Goal: Task Accomplishment & Management: Use online tool/utility

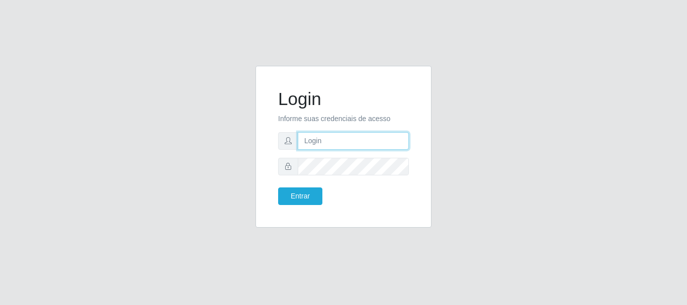
click at [321, 135] on input "text" at bounding box center [353, 141] width 111 height 18
type input "[EMAIL_ADDRESS][DOMAIN_NAME]"
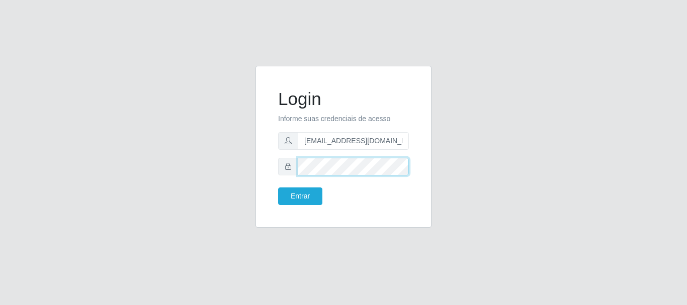
click at [278, 187] on button "Entrar" at bounding box center [300, 196] width 44 height 18
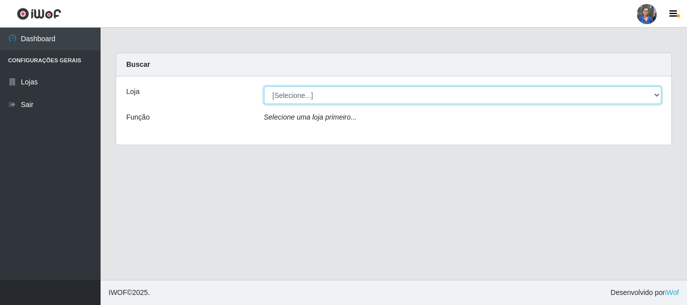
click at [633, 98] on select "[Selecione...] SuperFácil Atacado - Rodoviária" at bounding box center [463, 95] width 398 height 18
select select "400"
click at [264, 86] on select "[Selecione...] SuperFácil Atacado - Rodoviária" at bounding box center [463, 95] width 398 height 18
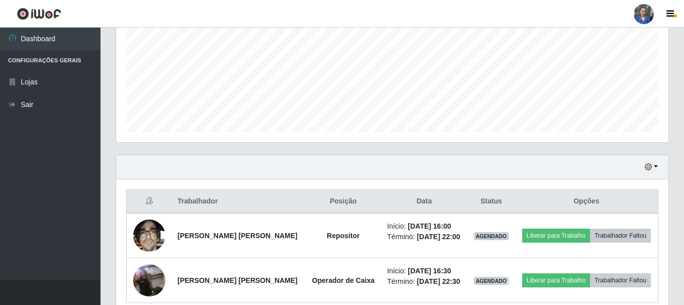
scroll to position [273, 0]
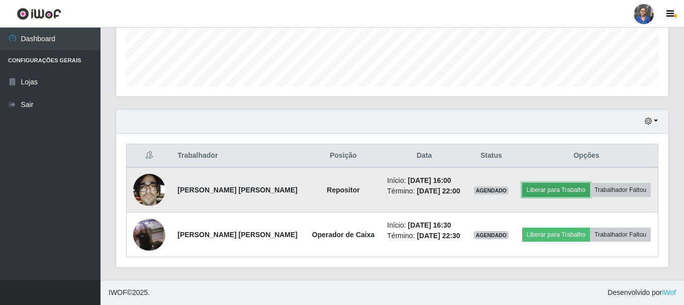
click at [580, 187] on button "Liberar para Trabalho" at bounding box center [556, 190] width 68 height 14
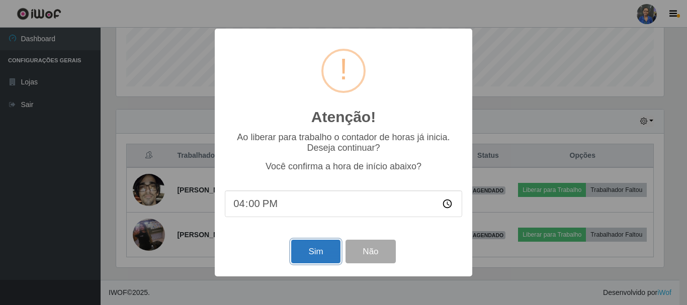
click at [323, 250] on button "Sim" at bounding box center [315, 252] width 49 height 24
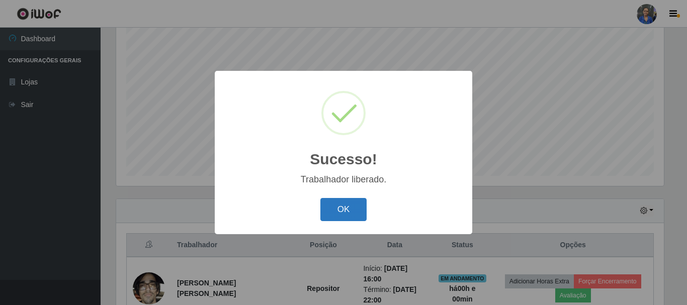
click at [361, 205] on button "OK" at bounding box center [343, 210] width 47 height 24
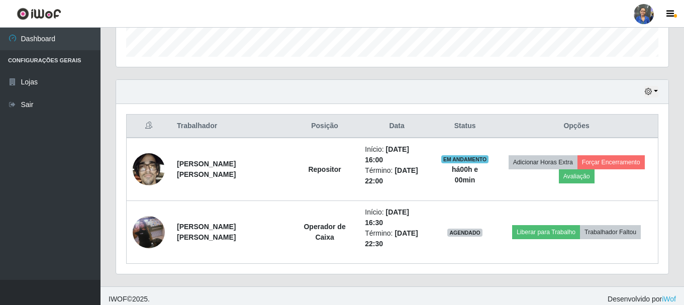
scroll to position [309, 0]
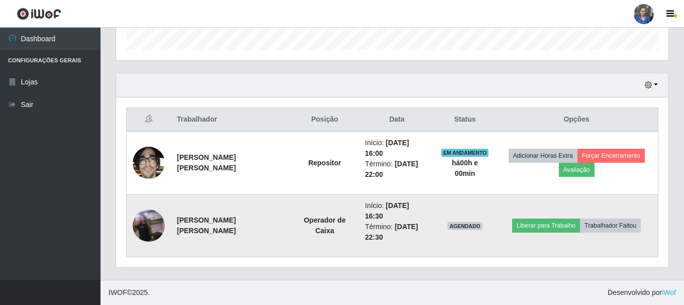
click at [151, 222] on img at bounding box center [149, 225] width 32 height 57
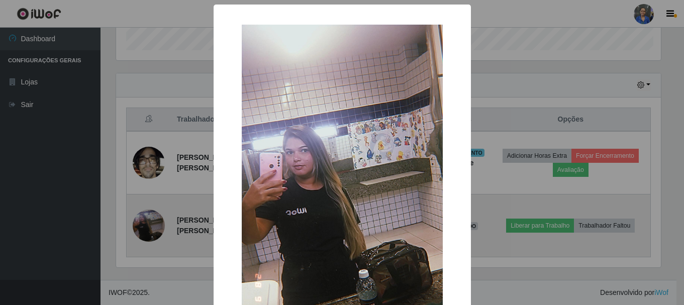
scroll to position [209, 547]
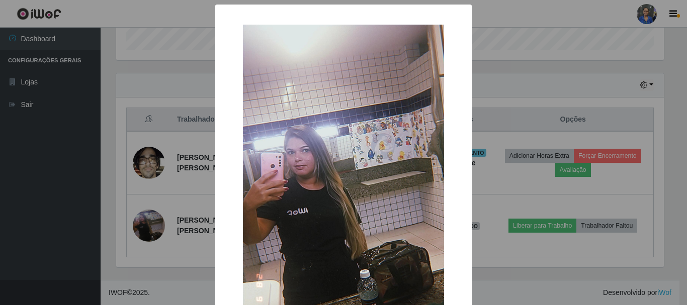
click at [533, 68] on div "× OK Cancel" at bounding box center [343, 152] width 687 height 305
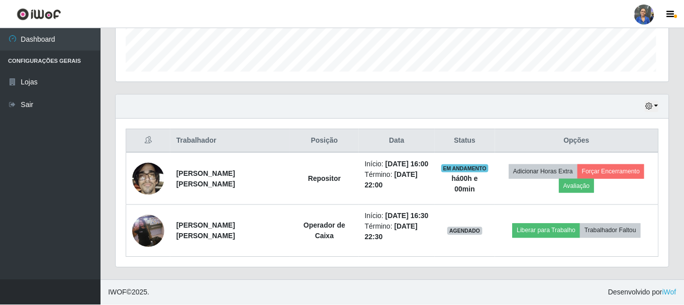
scroll to position [209, 552]
